Goal: Task Accomplishment & Management: Manage account settings

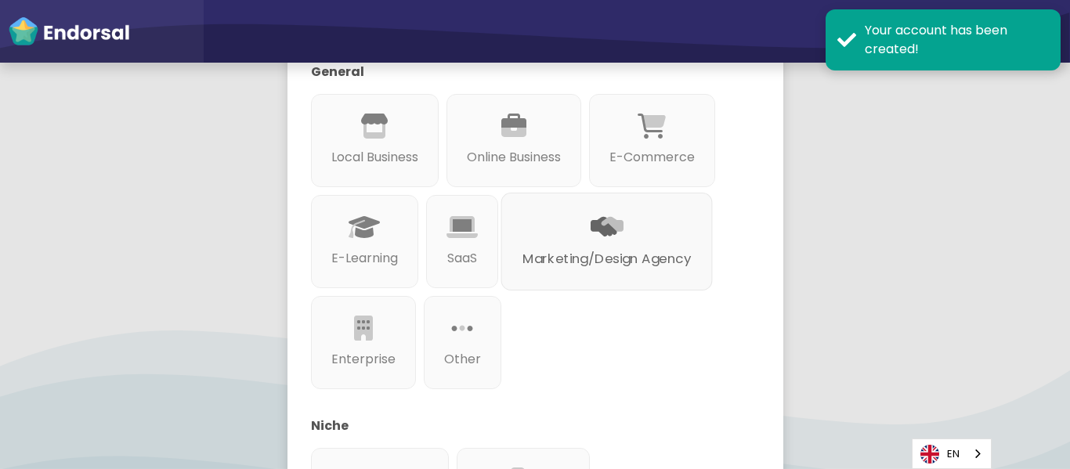
scroll to position [235, 0]
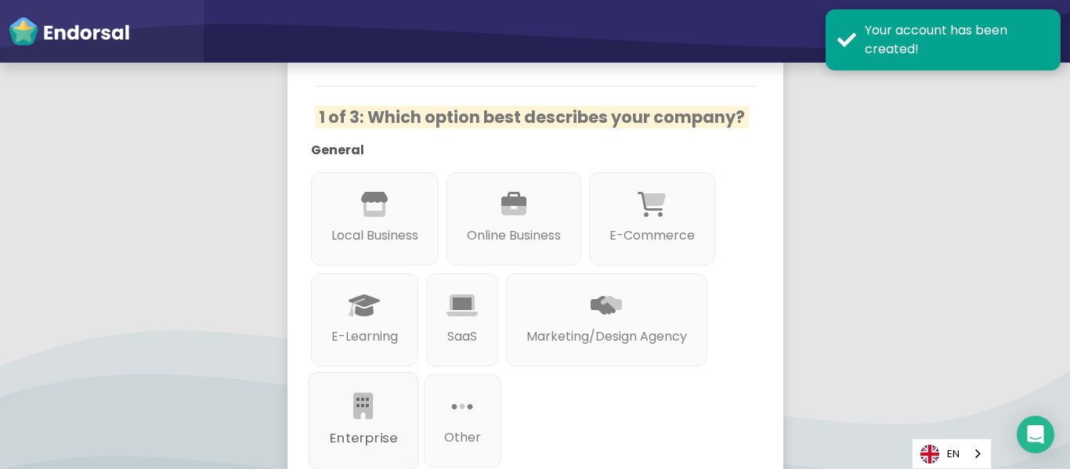
click at [384, 411] on div "Enterprise" at bounding box center [363, 421] width 110 height 98
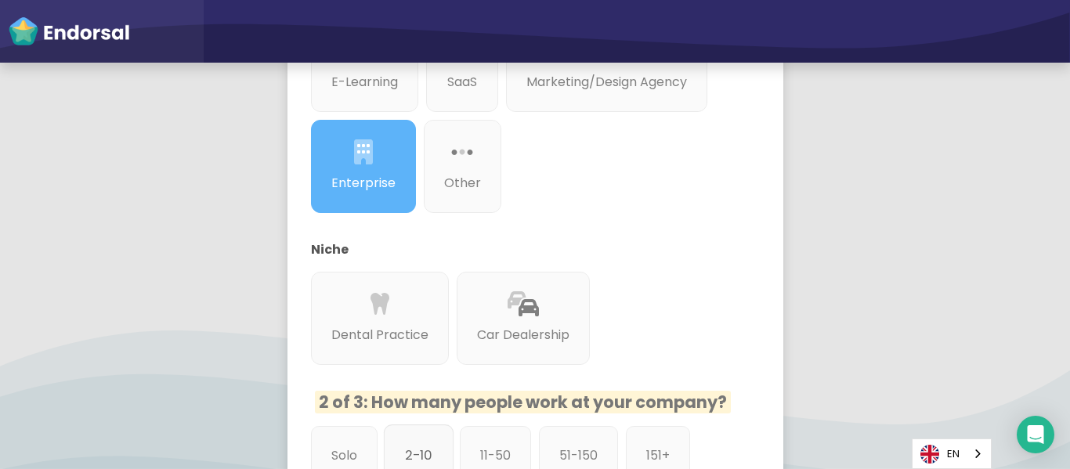
scroll to position [626, 0]
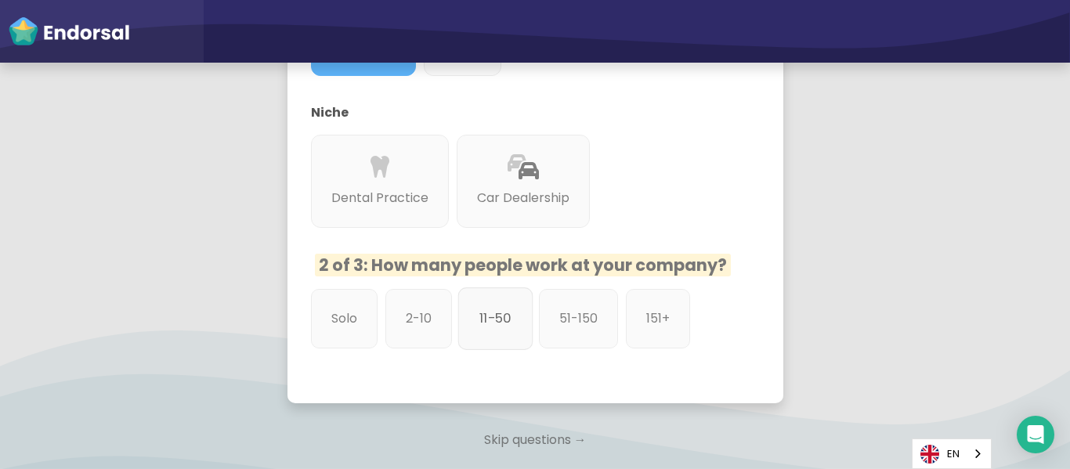
click at [502, 328] on p "11-50" at bounding box center [495, 319] width 32 height 20
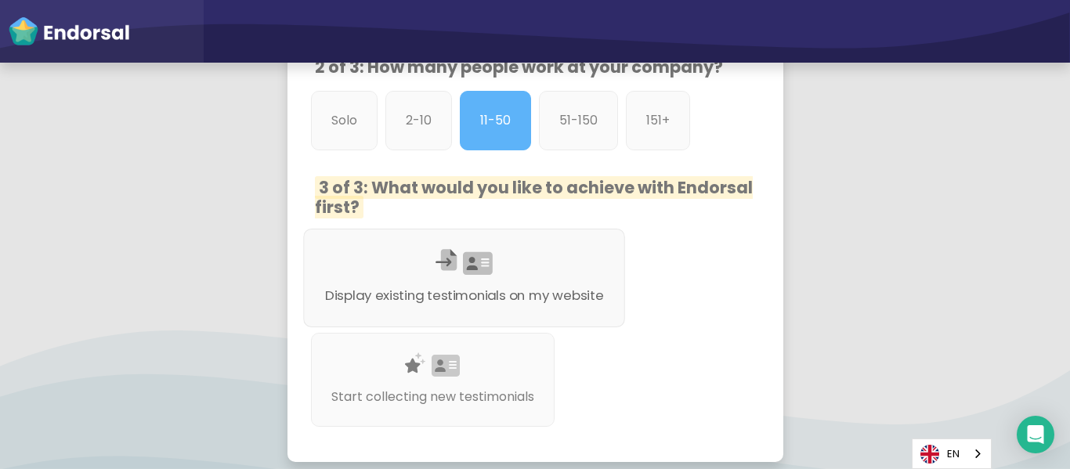
scroll to position [861, 0]
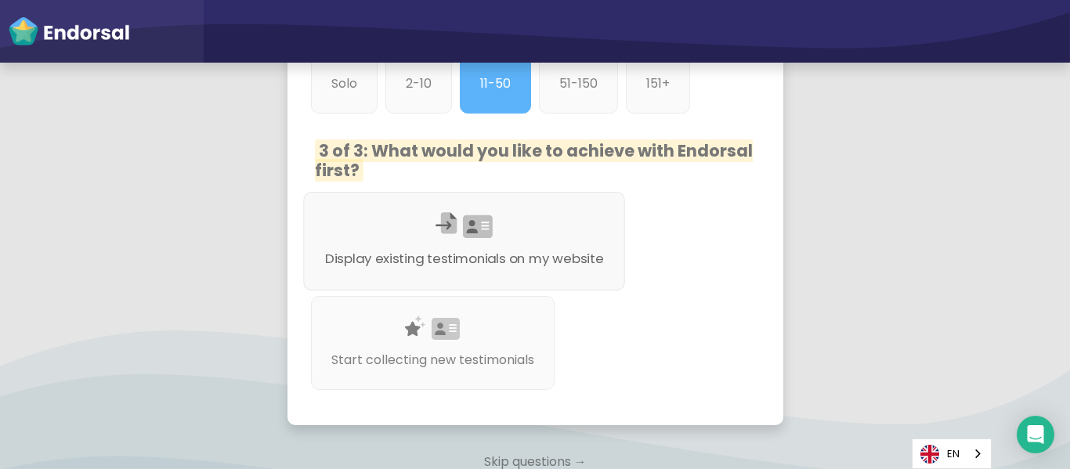
click at [505, 261] on p "Display existing testimonials on my website" at bounding box center [463, 259] width 279 height 20
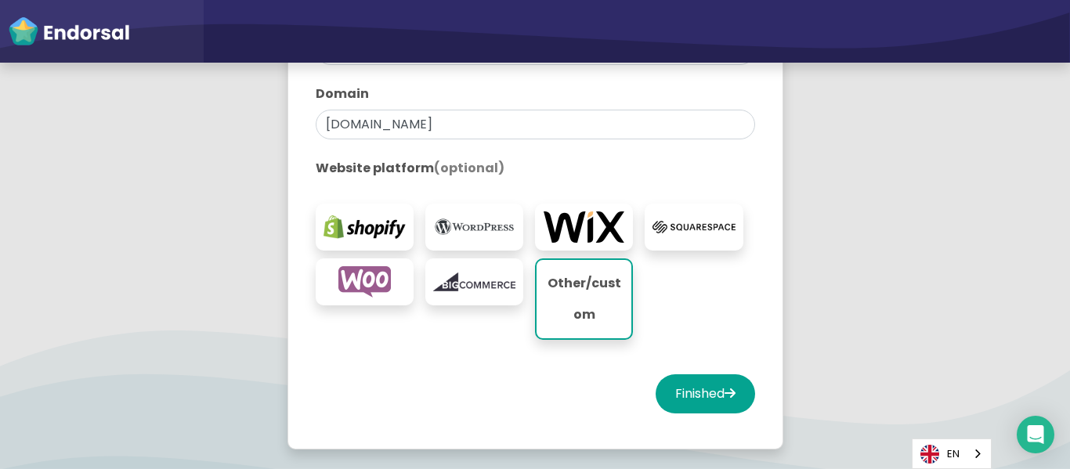
scroll to position [470, 0]
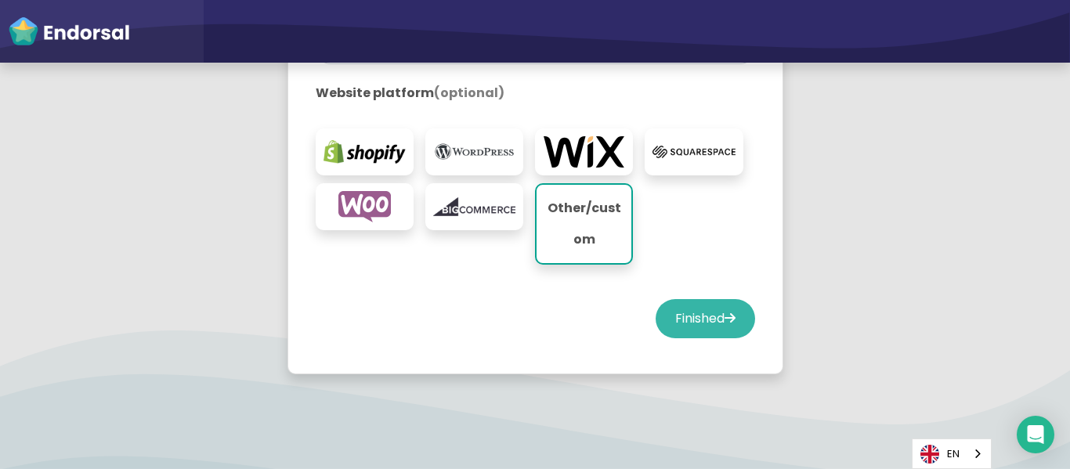
click at [698, 323] on button "Finished" at bounding box center [704, 318] width 99 height 39
select select "14"
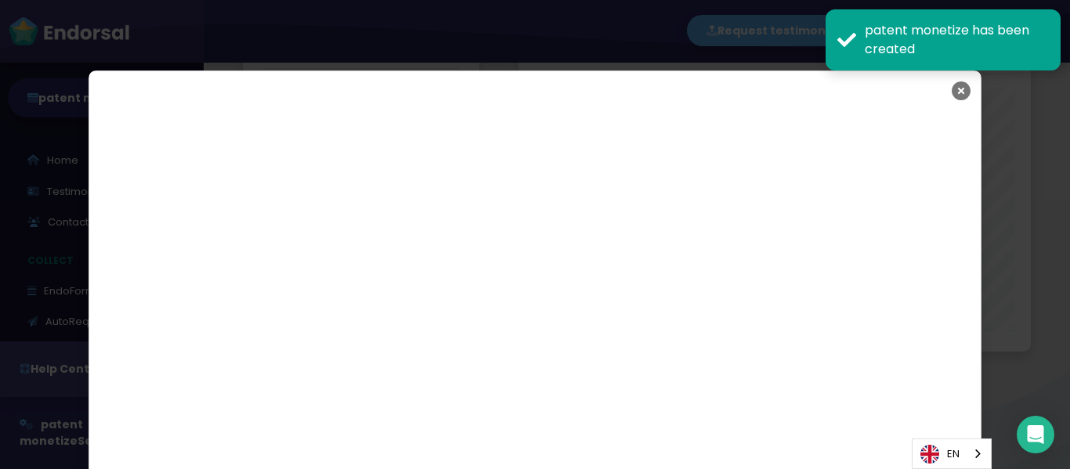
click at [957, 88] on icon "Close" at bounding box center [960, 90] width 19 height 39
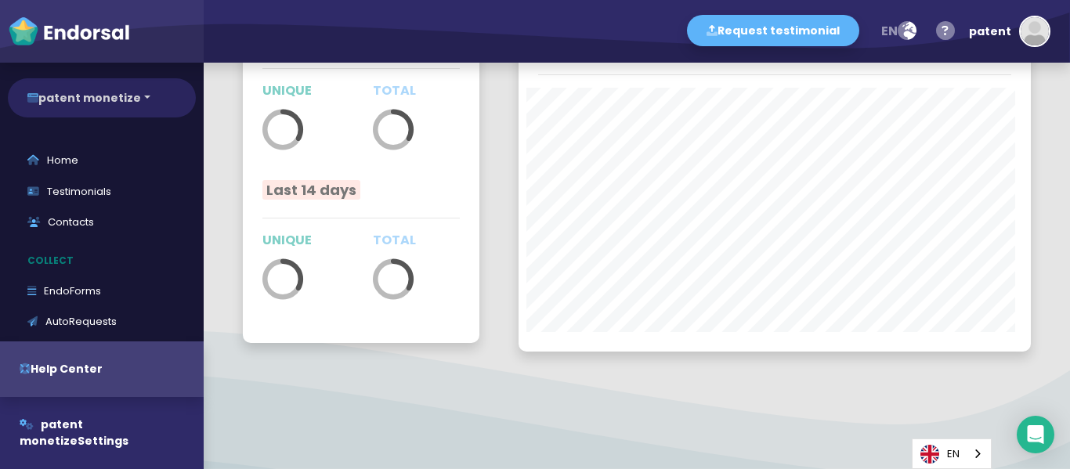
click at [145, 100] on button "patent monetize" at bounding box center [102, 97] width 188 height 39
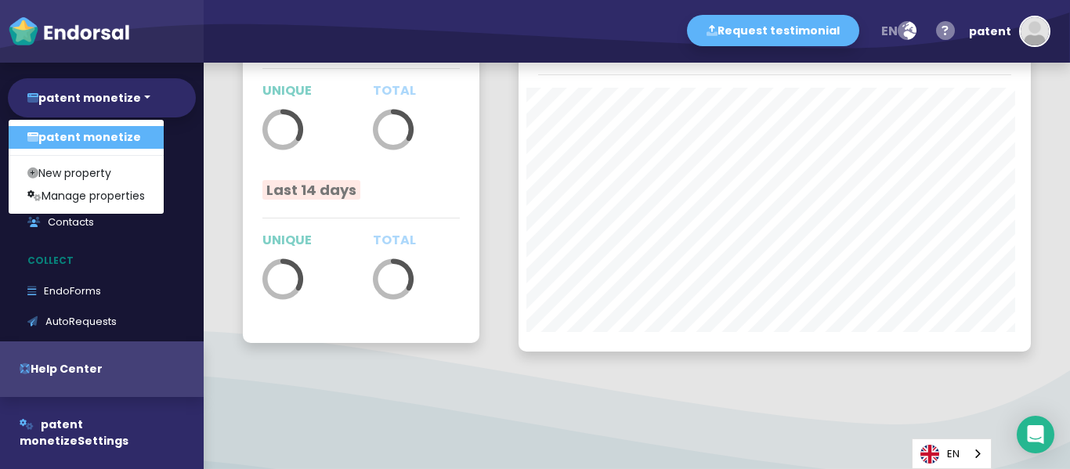
click at [111, 130] on link "patent monetize" at bounding box center [86, 137] width 155 height 23
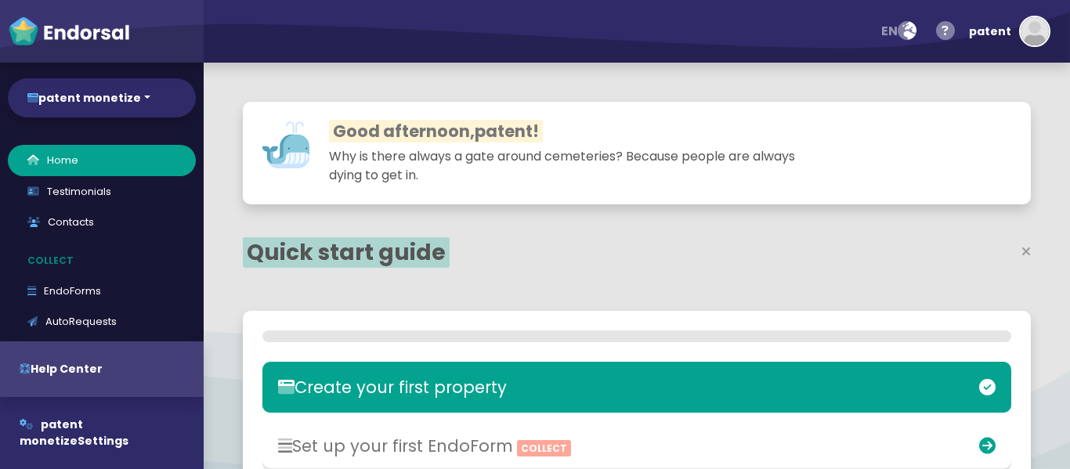
select select "14"
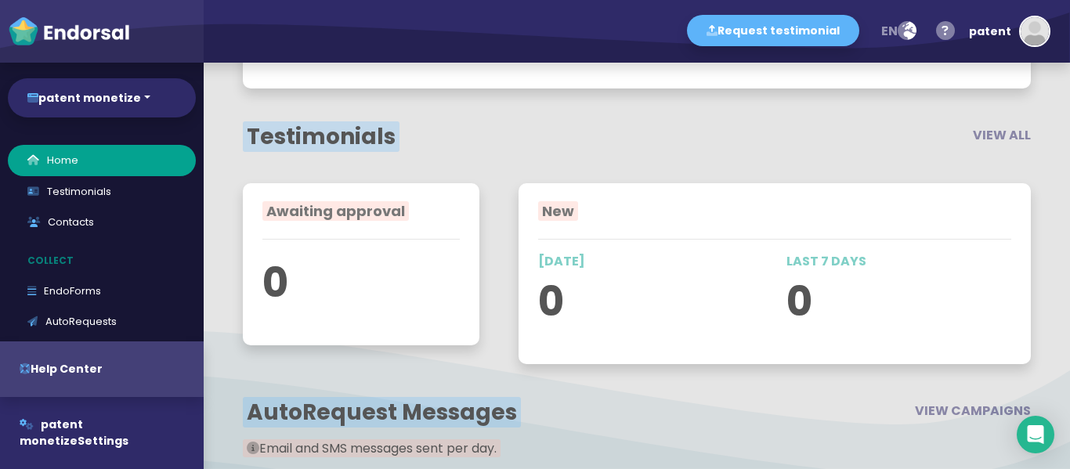
scroll to position [313, 0]
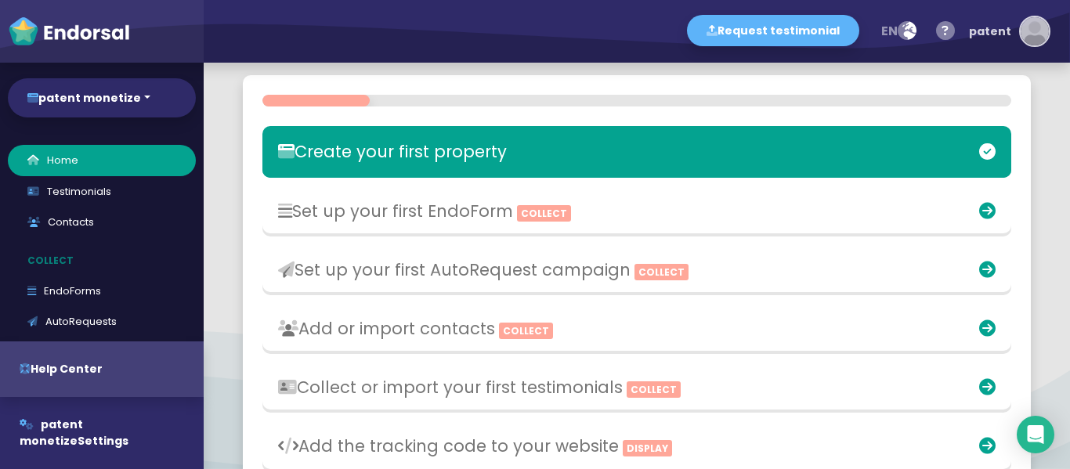
click at [1032, 38] on img "button" at bounding box center [1034, 31] width 28 height 28
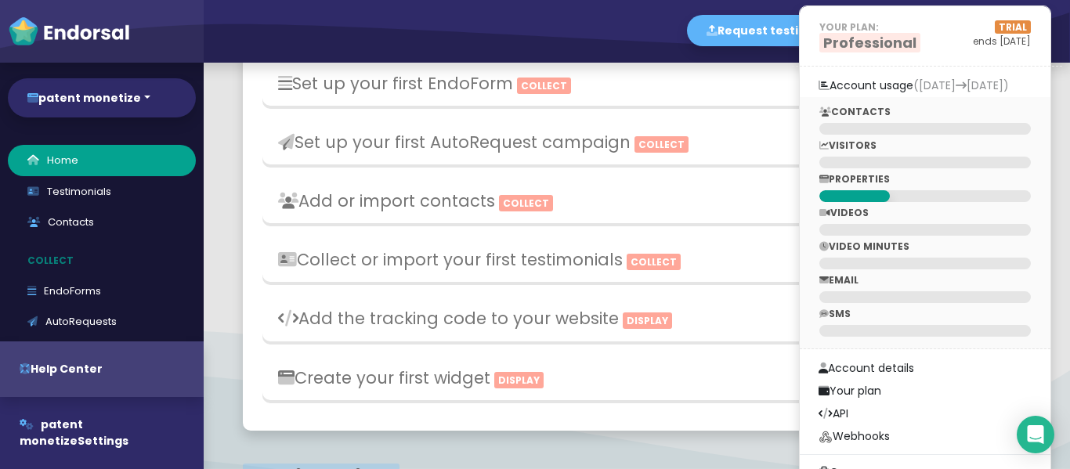
scroll to position [470, 0]
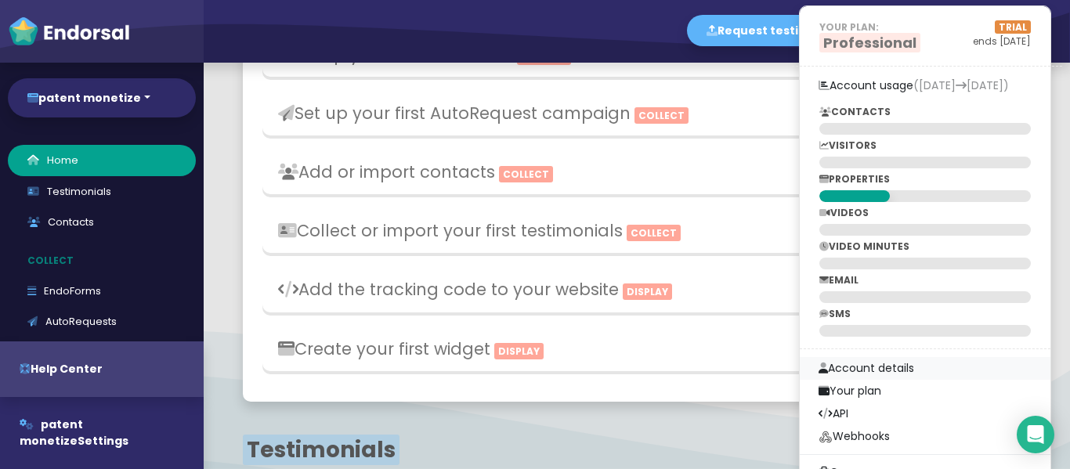
click at [879, 364] on link "Account details" at bounding box center [925, 368] width 251 height 23
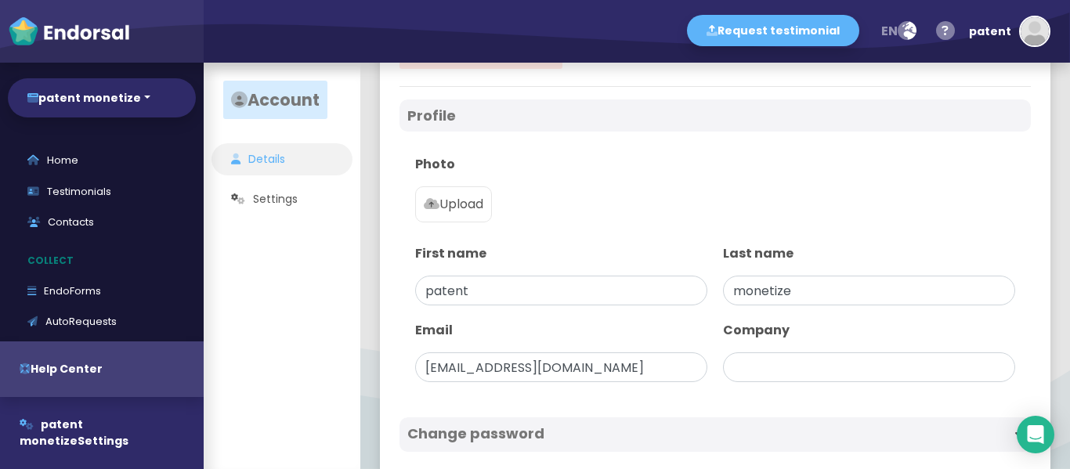
type input "patent monetize"
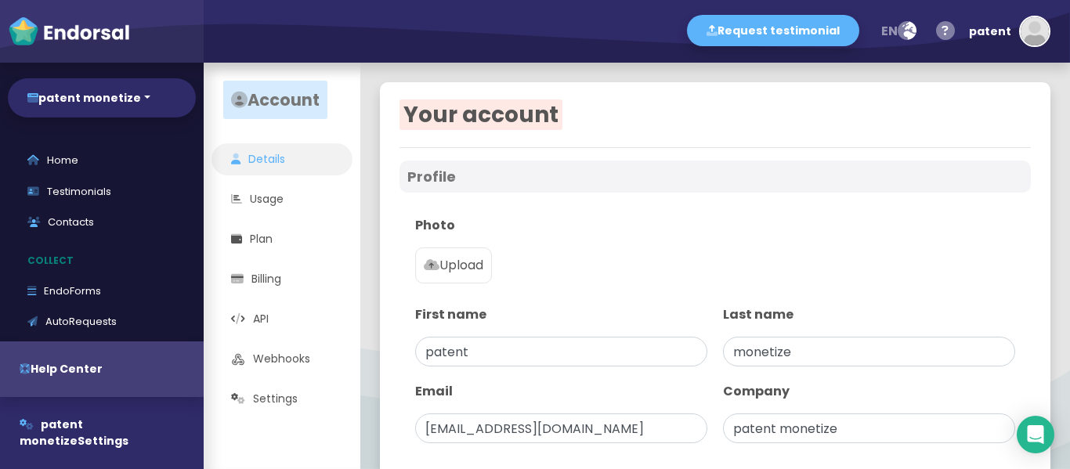
click at [449, 265] on p "Upload" at bounding box center [454, 265] width 60 height 19
click at [0, 0] on input "Upload" at bounding box center [0, 0] width 0 height 0
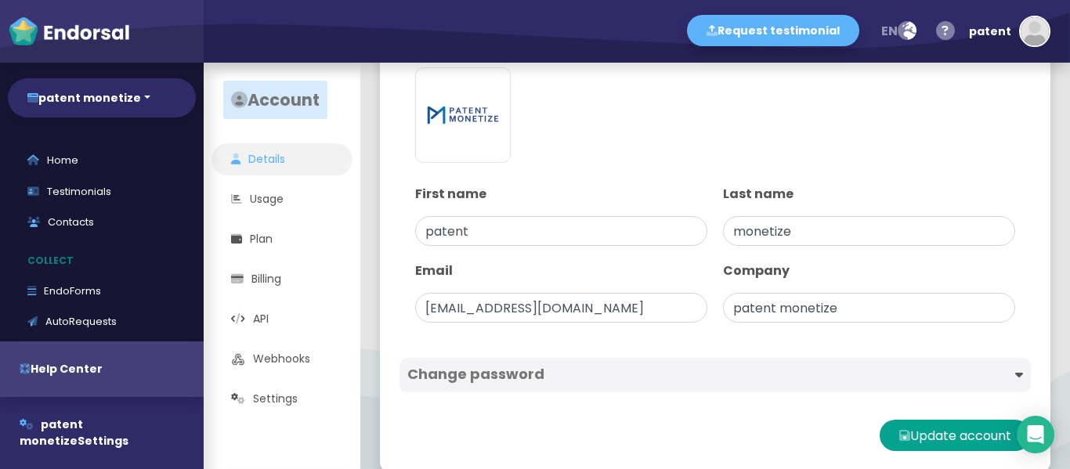
scroll to position [201, 0]
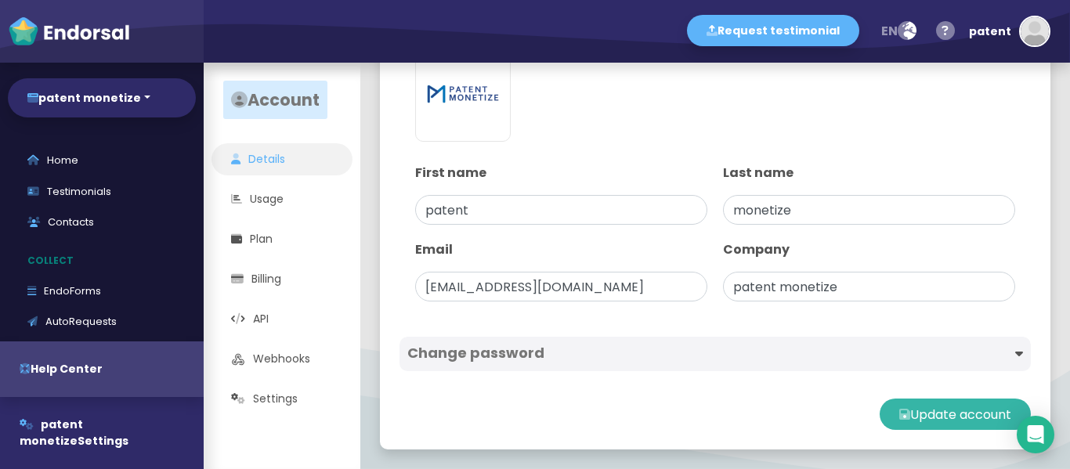
click at [895, 406] on button "Update account" at bounding box center [954, 414] width 151 height 31
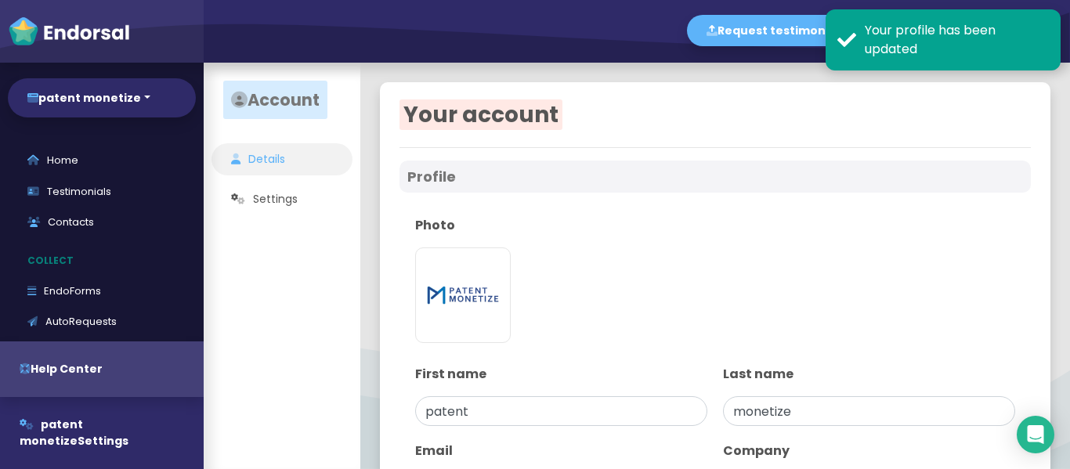
type input "patent monetize"
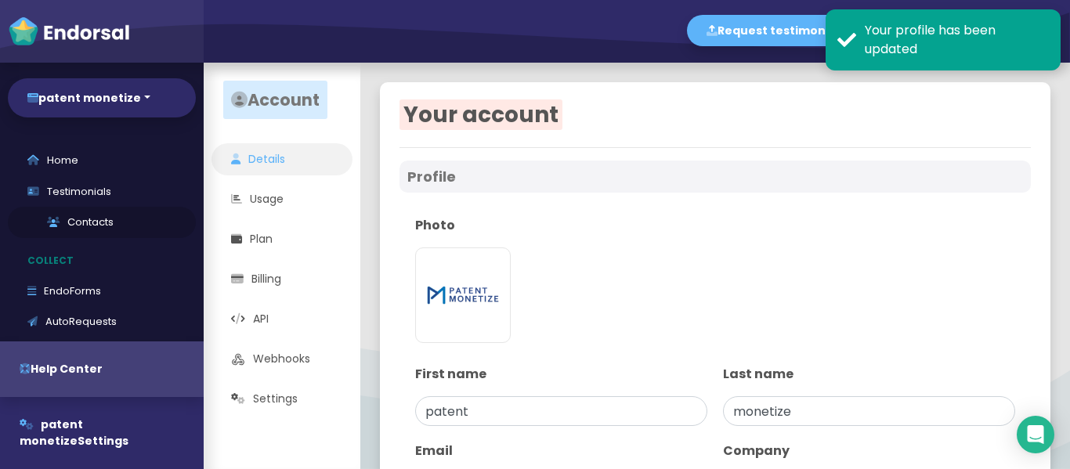
click at [148, 237] on link "Contacts" at bounding box center [102, 222] width 188 height 31
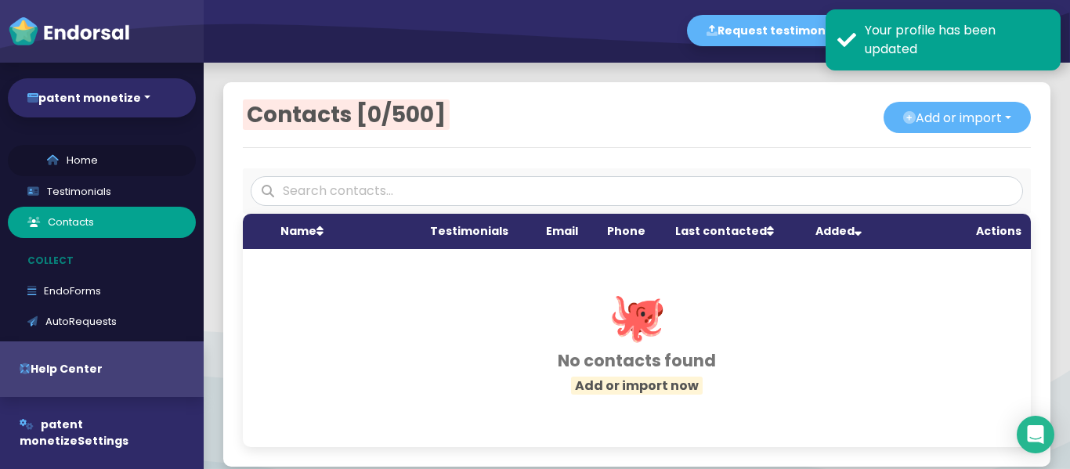
click at [108, 162] on link "Home" at bounding box center [102, 160] width 188 height 31
select select "14"
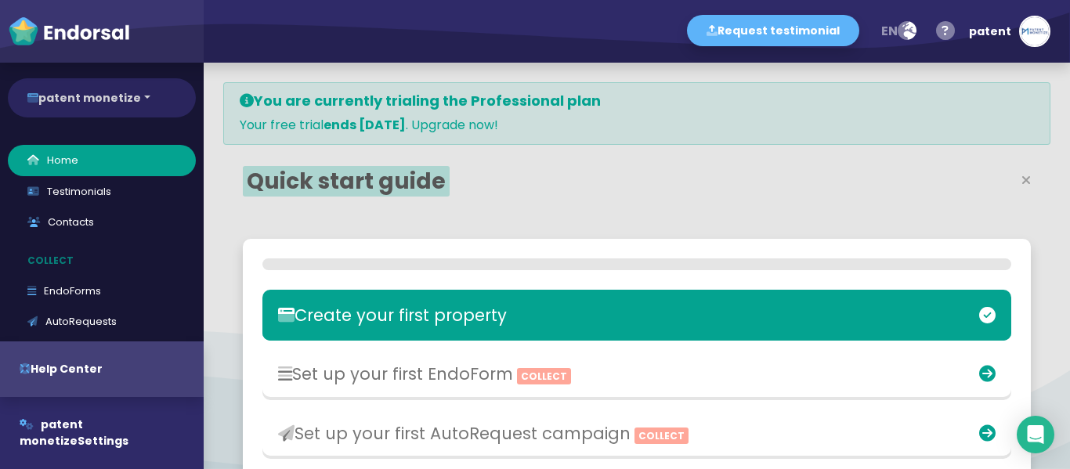
scroll to position [339, 504]
click at [113, 115] on button "patent monetize" at bounding box center [102, 97] width 188 height 39
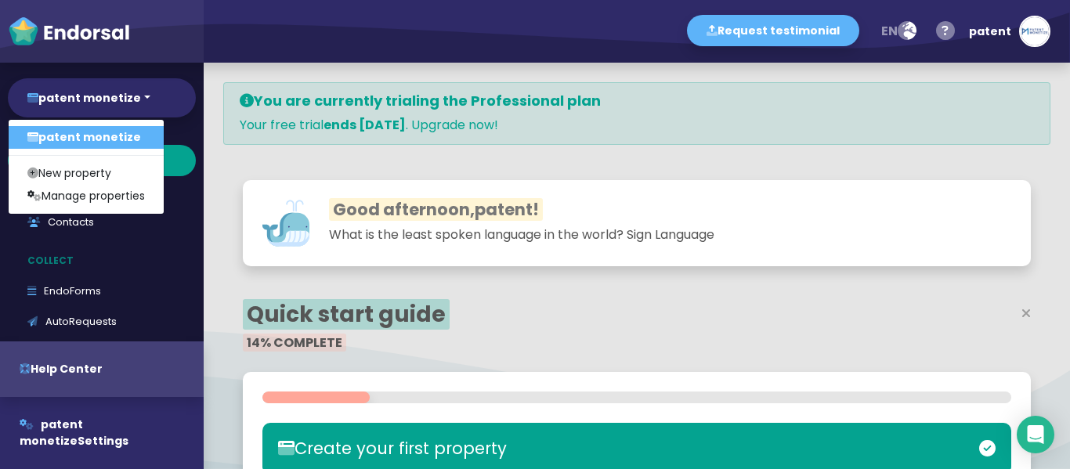
click at [108, 138] on link "patent monetize" at bounding box center [86, 137] width 155 height 23
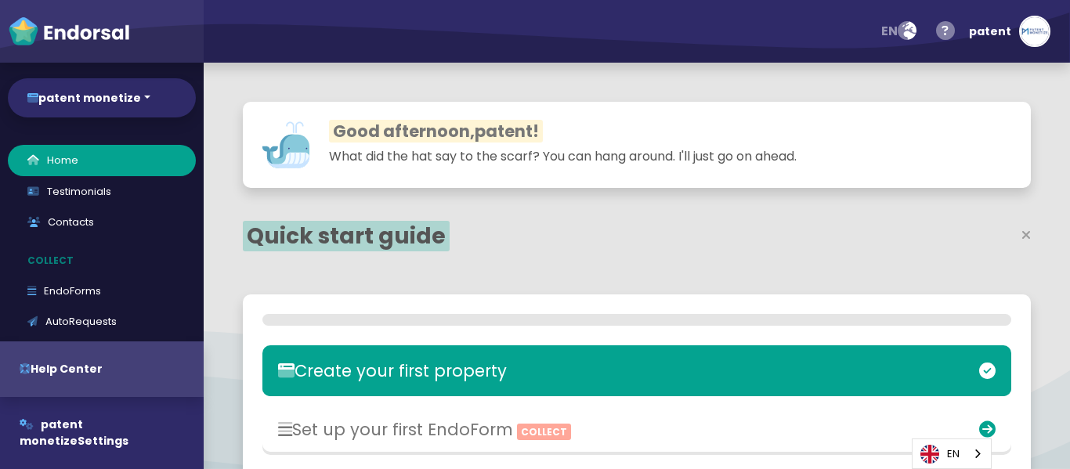
select select "14"
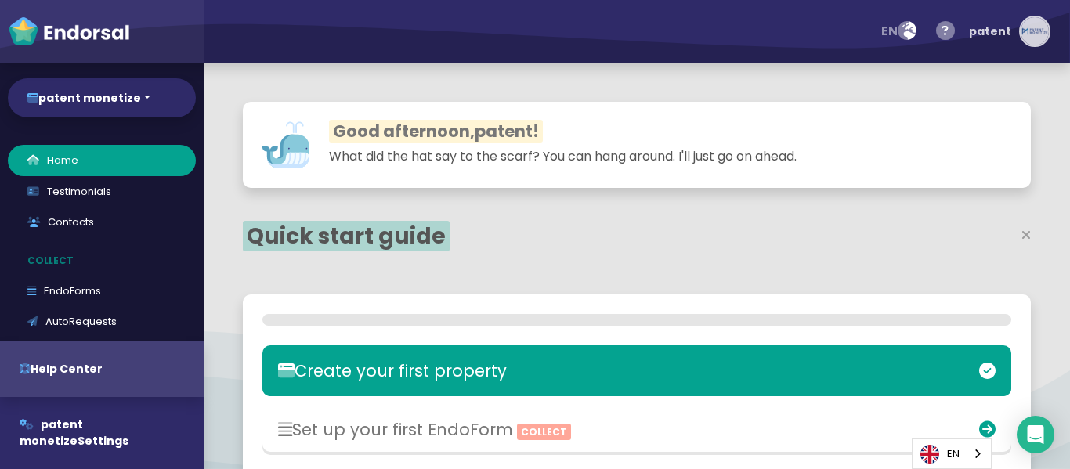
click at [1037, 38] on img "button" at bounding box center [1034, 31] width 28 height 28
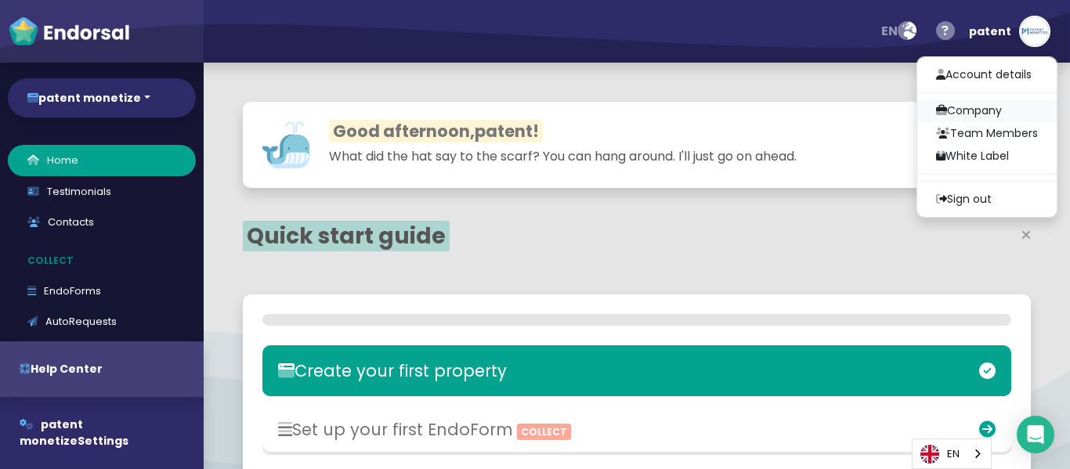
click at [979, 110] on link "Company" at bounding box center [986, 110] width 139 height 23
select select
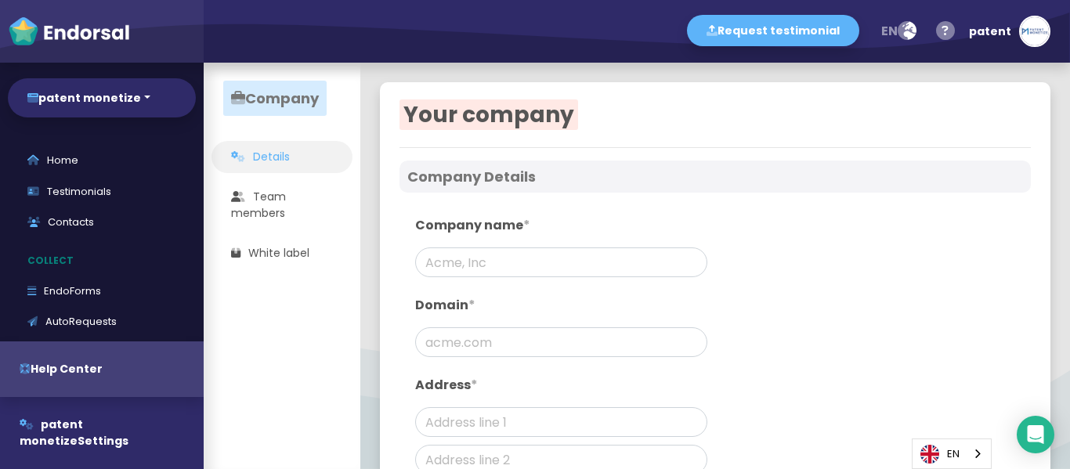
type input "patent monetize"
click at [479, 348] on input "text" at bounding box center [561, 342] width 292 height 30
paste input "https://patentmonetize.com/"
type input "https://patentmonetize.com/"
click at [493, 416] on input "text" at bounding box center [561, 422] width 292 height 30
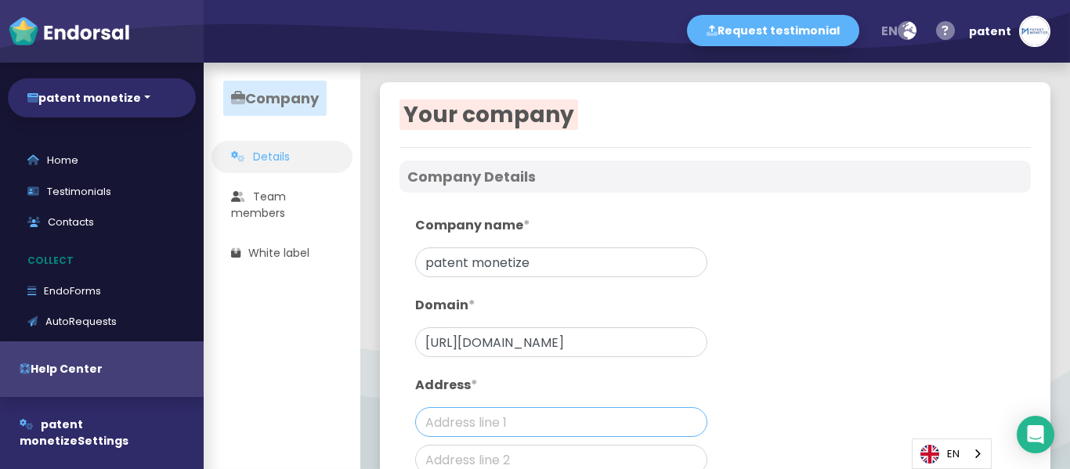
type input "Plot No. C-116, Block C, Sector 2, Noida, Uttar Pradesh, India, 201301"
type input "Noida"
type input "201301"
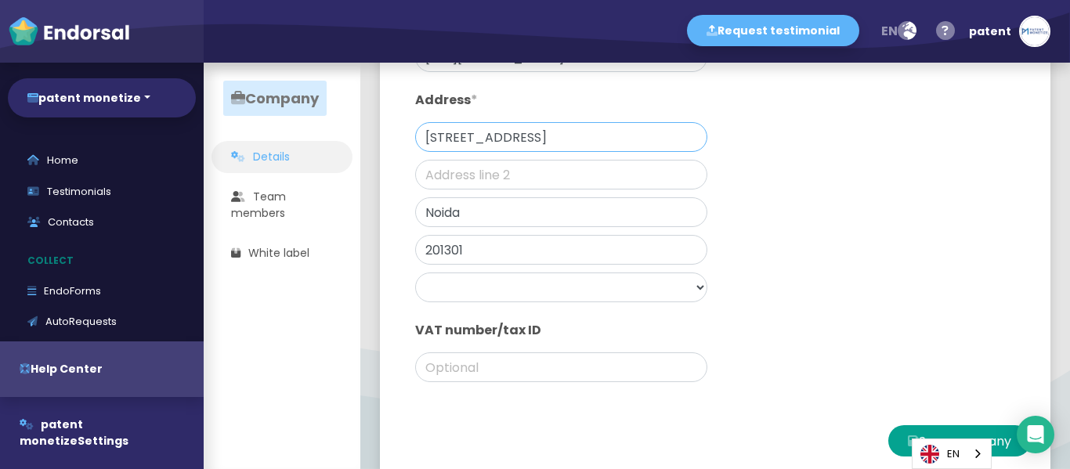
scroll to position [312, 0]
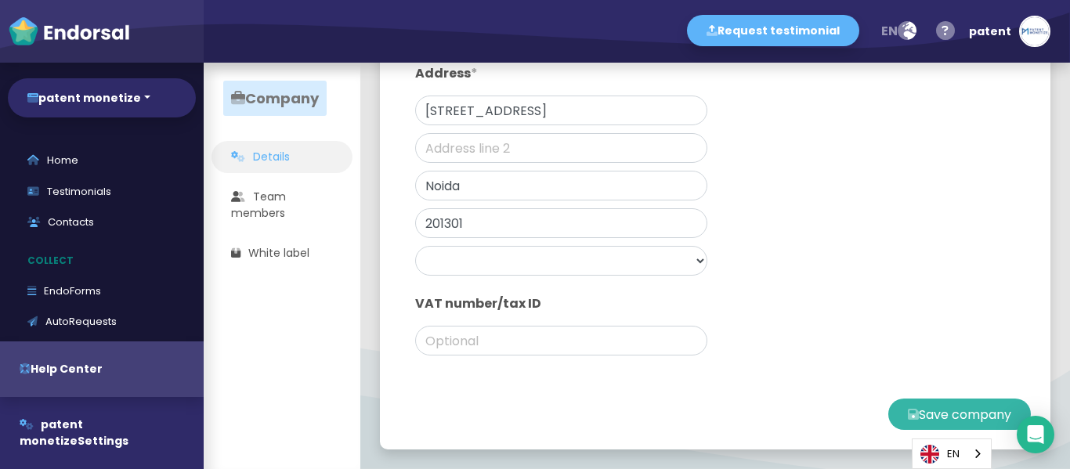
click at [913, 416] on button "Save company" at bounding box center [959, 414] width 143 height 31
type input "[DOMAIN_NAME]"
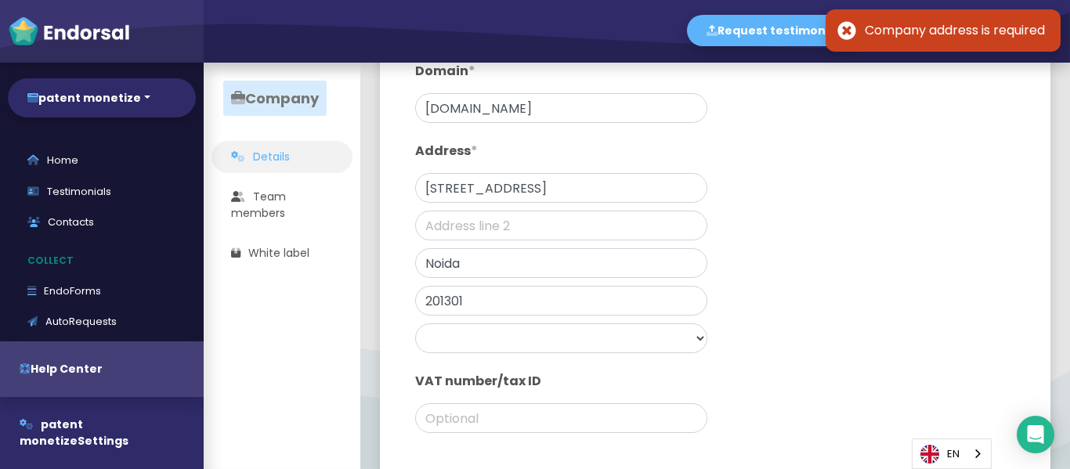
scroll to position [235, 0]
click at [485, 273] on input "Noida" at bounding box center [561, 262] width 292 height 30
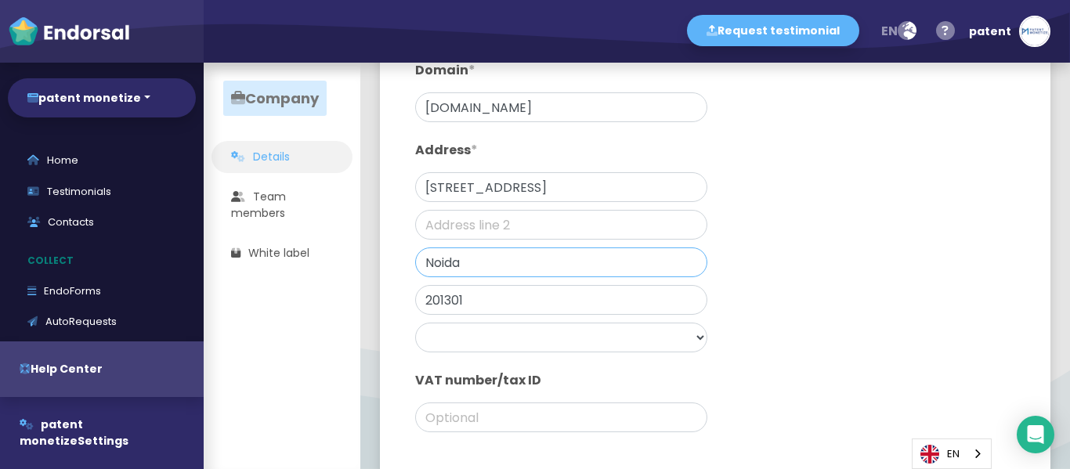
drag, startPoint x: 491, startPoint y: 269, endPoint x: 394, endPoint y: 270, distance: 97.1
click at [394, 270] on div "Your company Company Details Company name * patent monetize Domain * patentmone…" at bounding box center [715, 186] width 670 height 679
type input "Noida"
drag, startPoint x: 458, startPoint y: 300, endPoint x: 419, endPoint y: 300, distance: 39.2
click at [419, 300] on input "201301" at bounding box center [561, 300] width 292 height 30
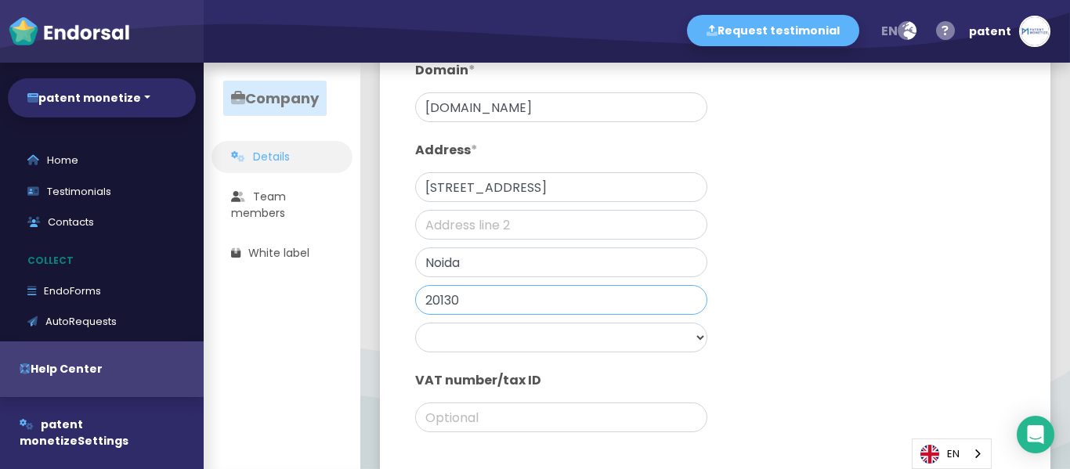
type input "201301"
click at [468, 189] on input "Plot No. C-116, Block C, Sector 2, Noida, Uttar Pradesh, India, 201301" at bounding box center [561, 187] width 292 height 30
type input "Noida, India"
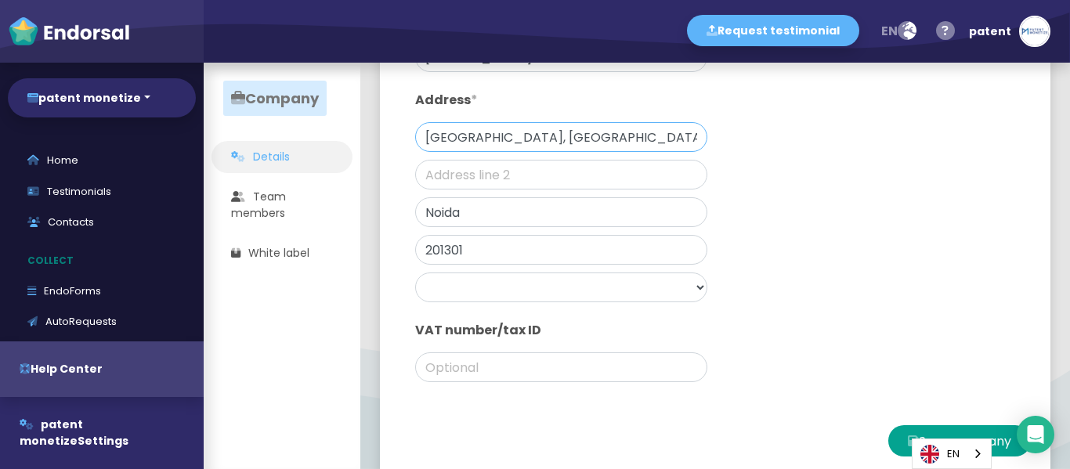
scroll to position [312, 0]
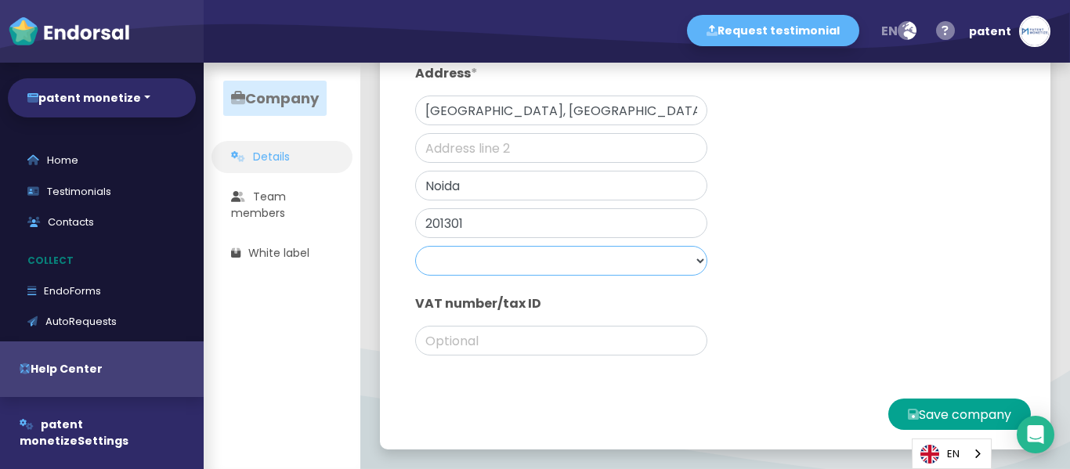
click at [661, 258] on select "Afghanistan Albania Algeria Andorra Angola Anguilla Antigua & Barbuda Argentina…" at bounding box center [561, 261] width 292 height 30
select select "India"
click at [415, 246] on select "Afghanistan Albania Algeria Andorra Angola Anguilla Antigua & Barbuda Argentina…" at bounding box center [561, 261] width 292 height 30
click at [954, 424] on button "Save company" at bounding box center [959, 414] width 143 height 31
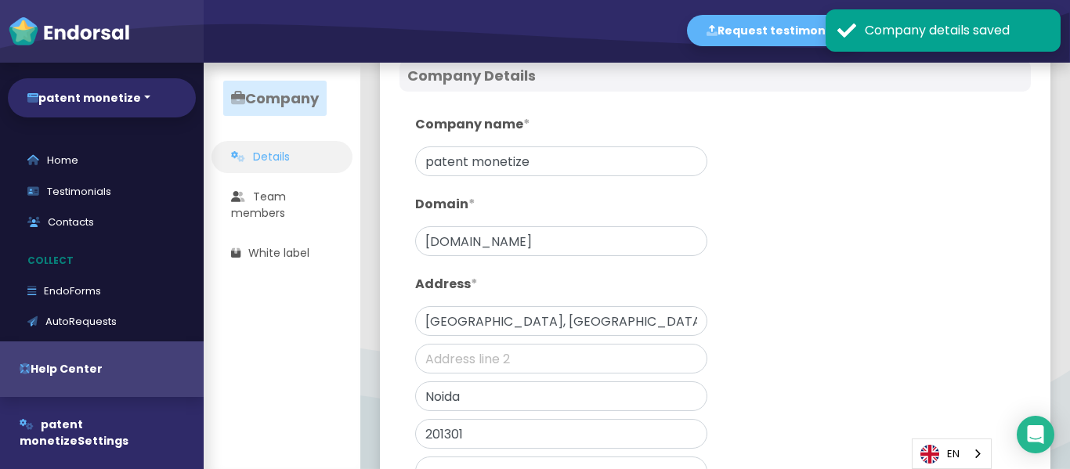
scroll to position [0, 0]
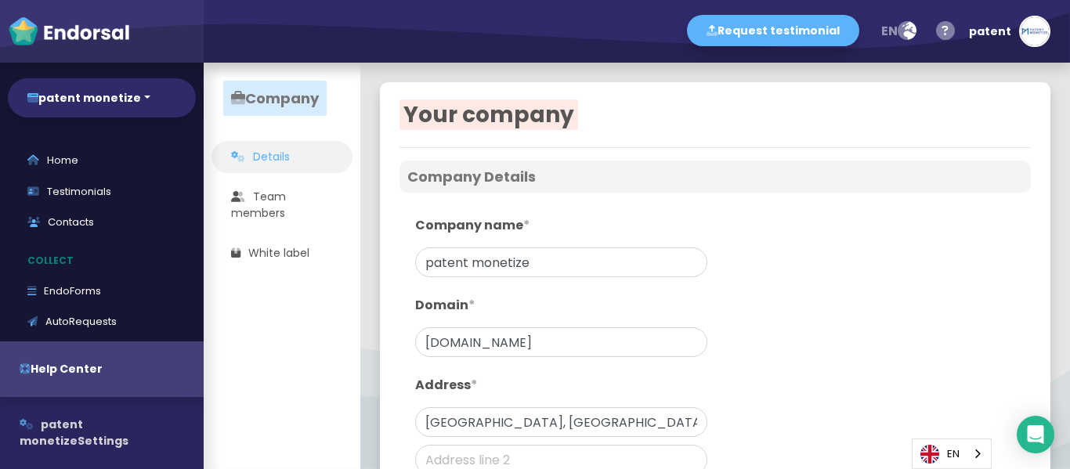
click at [153, 436] on button "patent monetize Settings" at bounding box center [102, 433] width 204 height 72
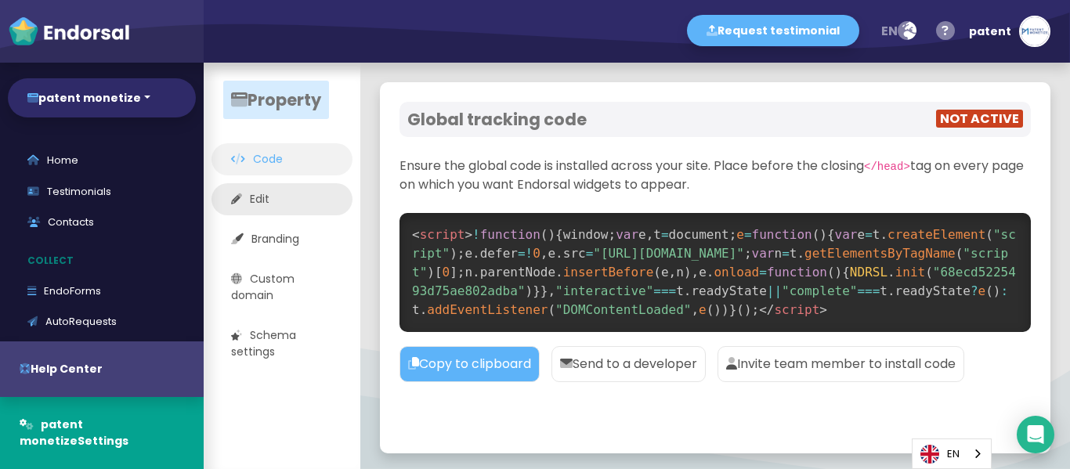
click at [256, 200] on link "Edit" at bounding box center [281, 199] width 141 height 32
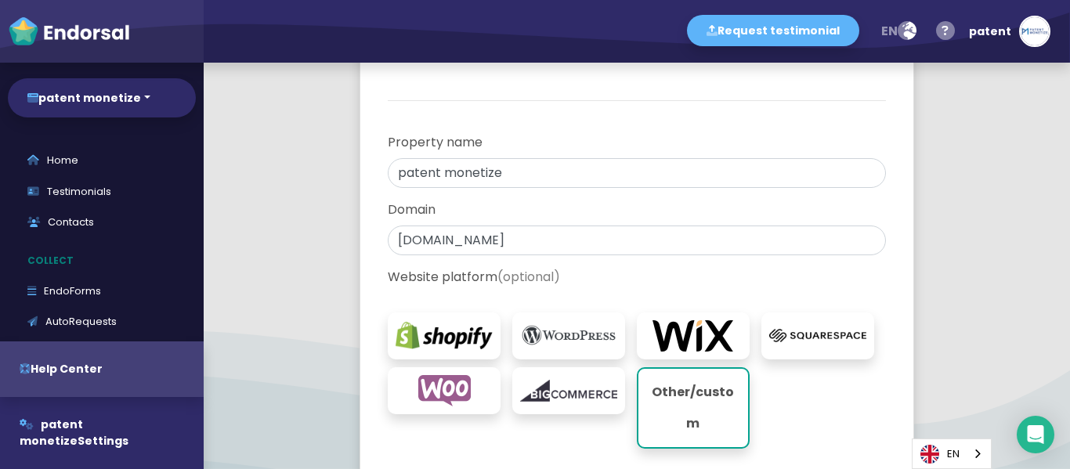
scroll to position [235, 0]
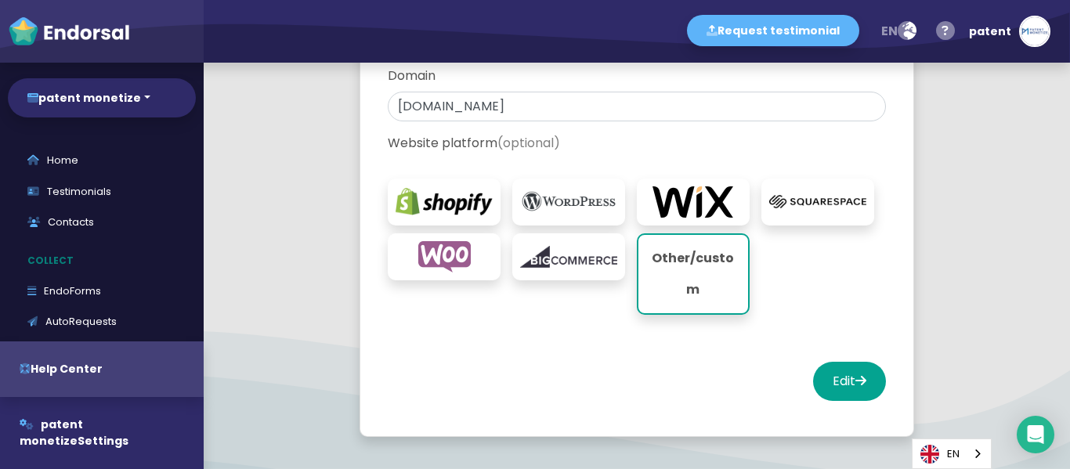
click at [593, 209] on img at bounding box center [568, 201] width 97 height 31
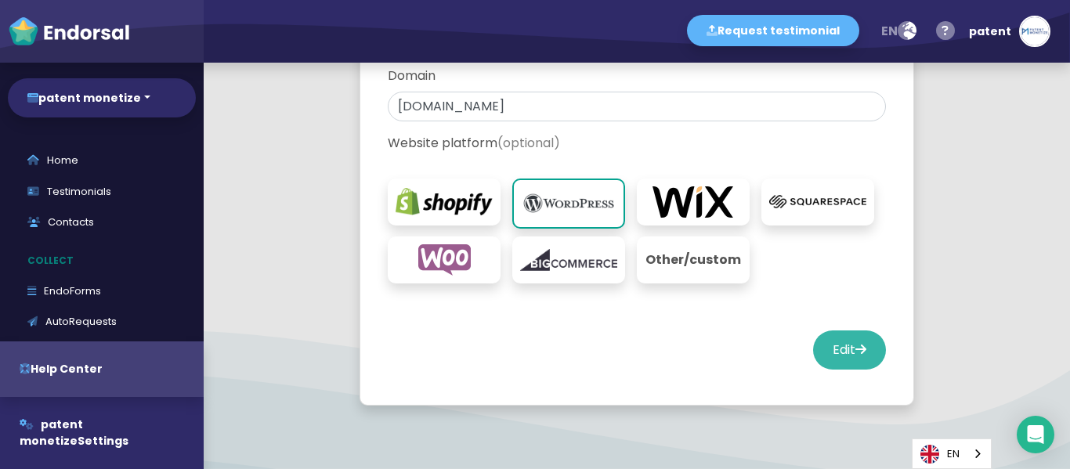
click at [836, 347] on button "Edit" at bounding box center [849, 349] width 73 height 39
select select "14"
